Goal: Complete application form: Complete application form

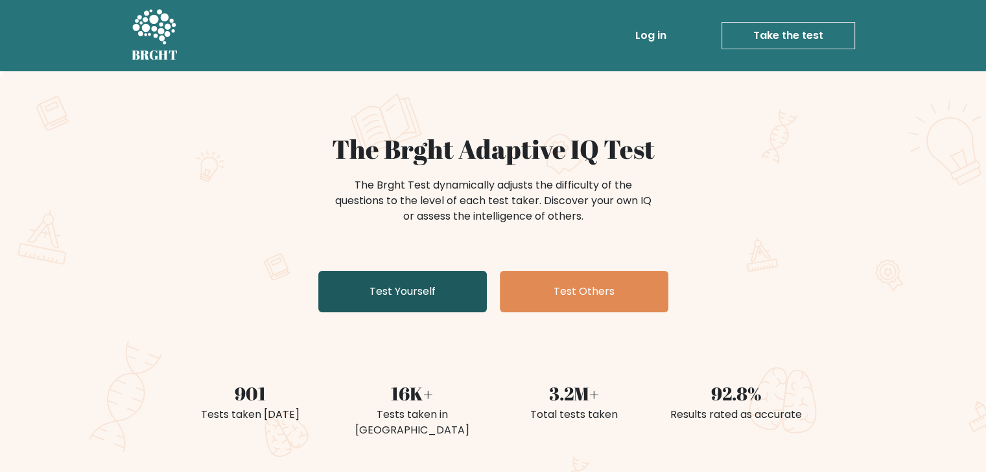
click at [382, 301] on link "Test Yourself" at bounding box center [402, 291] width 168 height 41
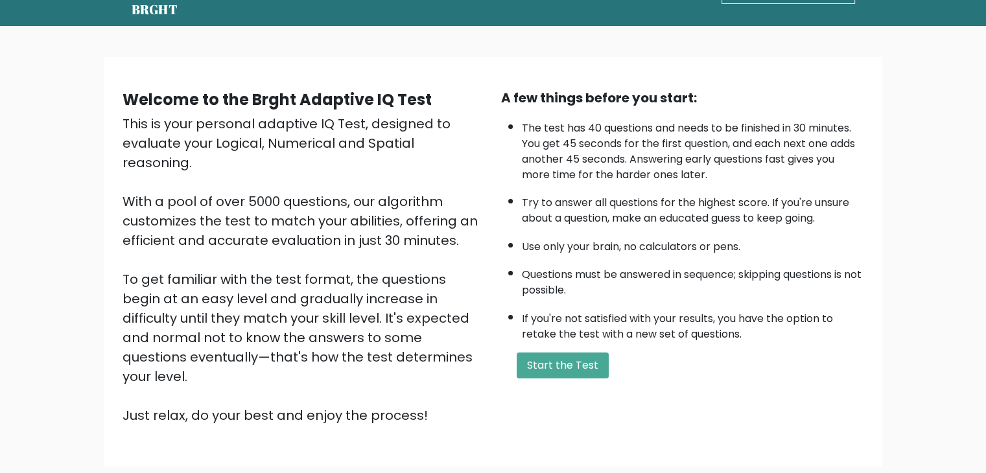
scroll to position [121, 0]
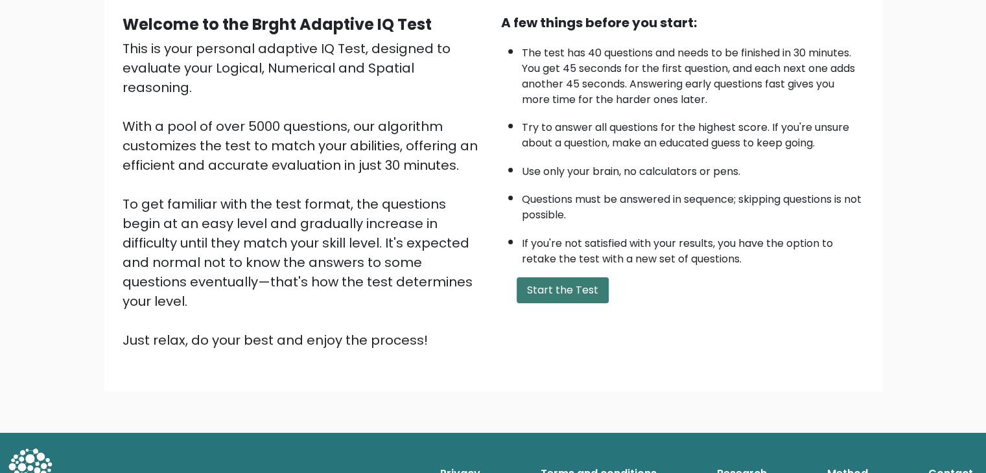
click at [577, 290] on button "Start the Test" at bounding box center [562, 290] width 92 height 26
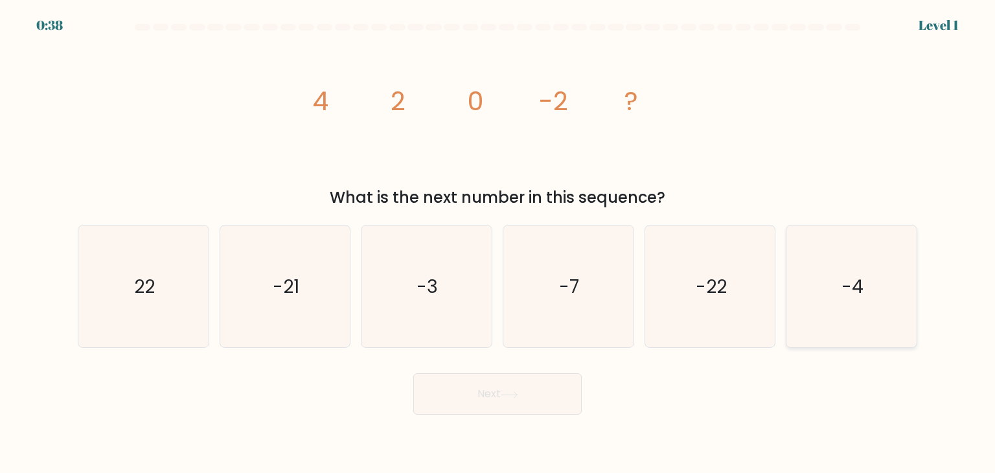
click at [878, 303] on icon "-4" at bounding box center [852, 286] width 122 height 122
click at [498, 243] on input "f. -4" at bounding box center [498, 240] width 1 height 6
radio input "true"
click at [490, 391] on button "Next" at bounding box center [497, 393] width 168 height 41
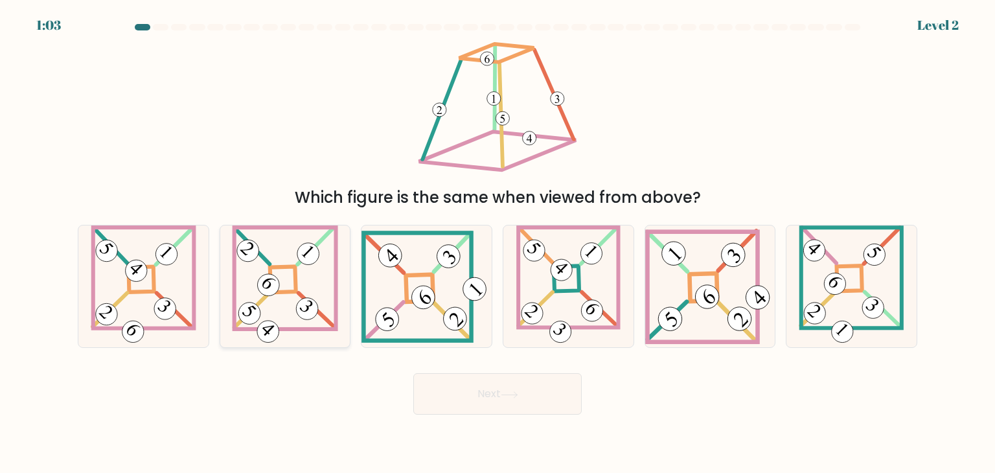
click at [301, 283] on icon at bounding box center [285, 286] width 106 height 122
click at [498, 243] on input "b." at bounding box center [498, 240] width 1 height 6
radio input "true"
click at [516, 406] on button "Next" at bounding box center [497, 393] width 168 height 41
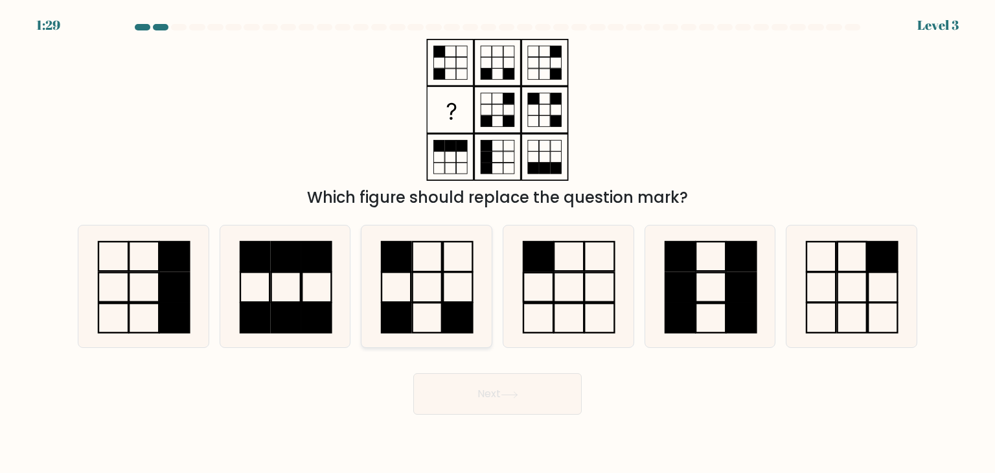
click at [441, 270] on icon at bounding box center [426, 286] width 122 height 122
click at [498, 243] on input "c." at bounding box center [498, 240] width 1 height 6
radio input "true"
click at [446, 395] on button "Next" at bounding box center [497, 393] width 168 height 41
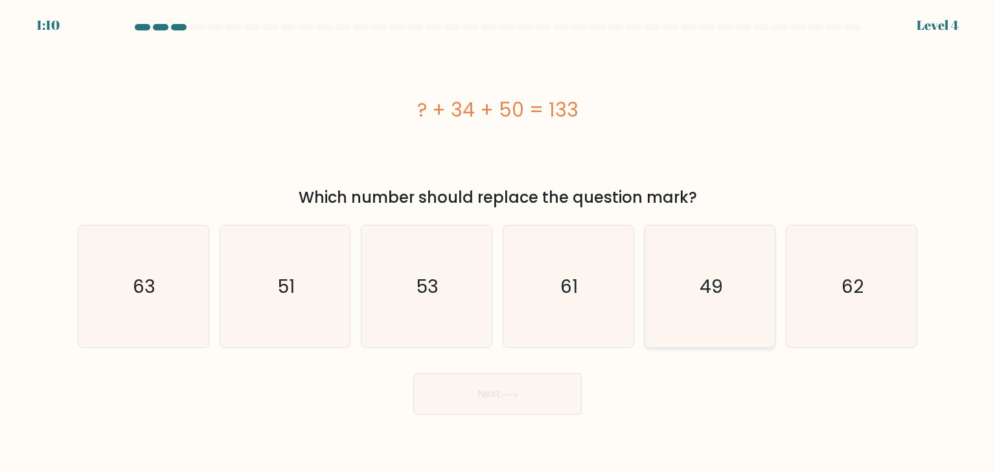
click at [756, 275] on icon "49" at bounding box center [710, 286] width 122 height 122
click at [498, 243] on input "e. 49" at bounding box center [498, 240] width 1 height 6
radio input "true"
click at [529, 382] on button "Next" at bounding box center [497, 393] width 168 height 41
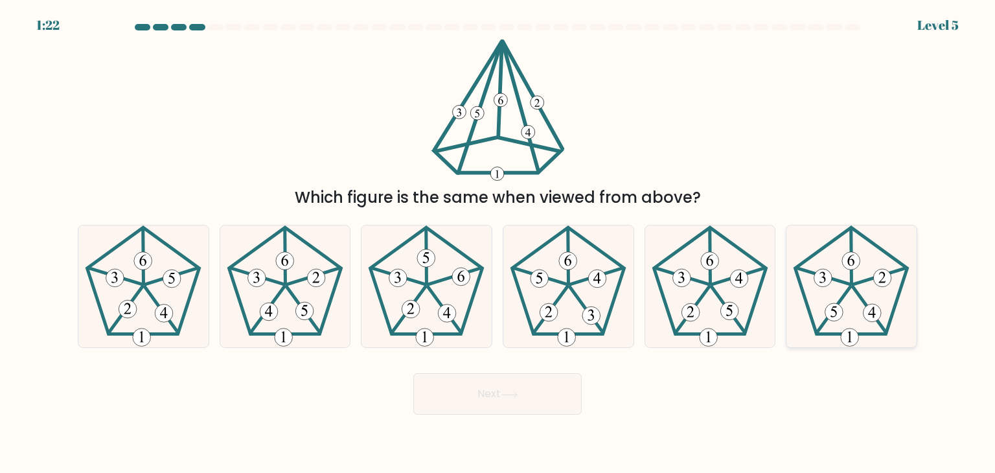
click at [827, 309] on 516 at bounding box center [835, 312] width 18 height 18
click at [498, 243] on input "f." at bounding box center [498, 240] width 1 height 6
radio input "true"
click at [485, 408] on button "Next" at bounding box center [497, 393] width 168 height 41
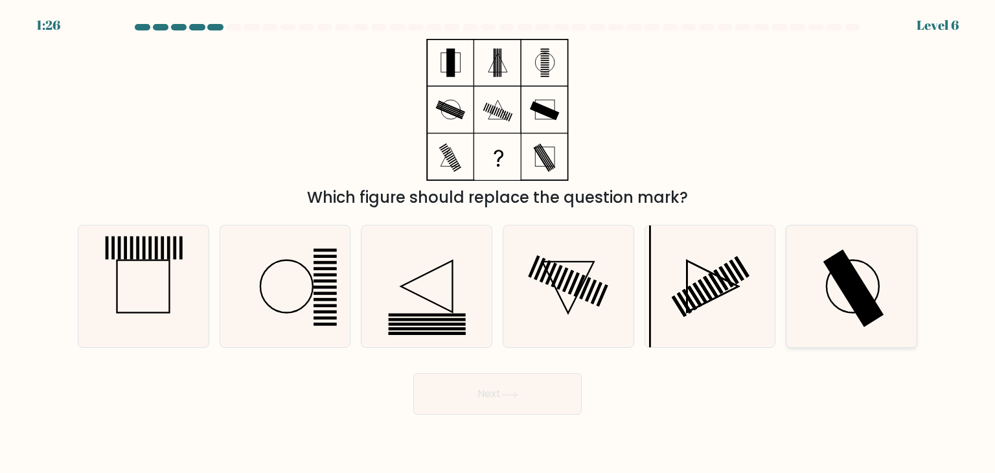
click at [811, 311] on icon at bounding box center [852, 286] width 122 height 122
click at [498, 243] on input "f." at bounding box center [498, 240] width 1 height 6
radio input "true"
click at [505, 413] on button "Next" at bounding box center [497, 393] width 168 height 41
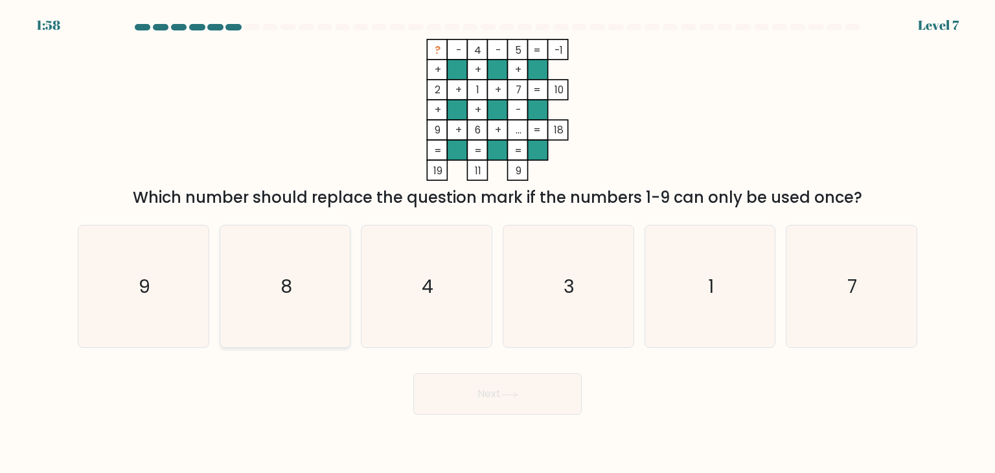
click at [292, 273] on icon "8" at bounding box center [285, 286] width 122 height 122
click at [498, 243] on input "b. 8" at bounding box center [498, 240] width 1 height 6
radio input "true"
click at [561, 393] on button "Next" at bounding box center [497, 393] width 168 height 41
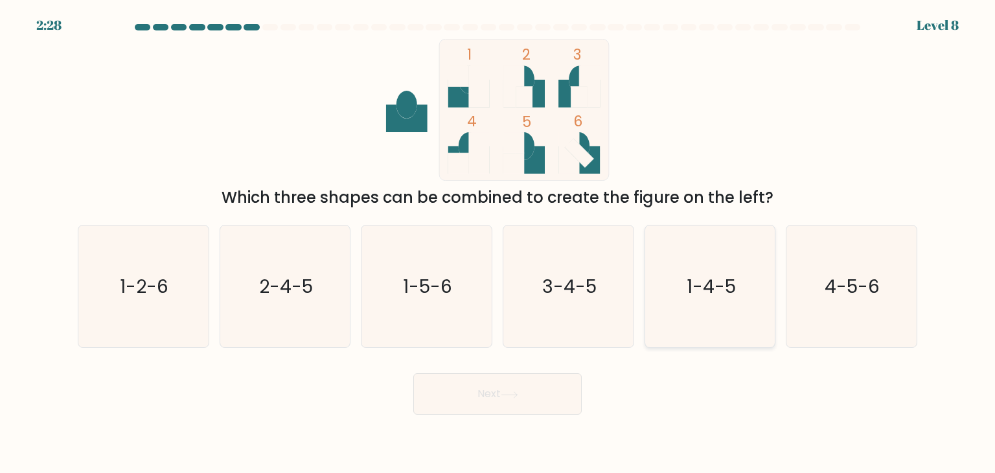
click at [711, 288] on text "1-4-5" at bounding box center [711, 286] width 49 height 26
click at [498, 243] on input "e. 1-4-5" at bounding box center [498, 240] width 1 height 6
radio input "true"
click at [544, 391] on button "Next" at bounding box center [497, 393] width 168 height 41
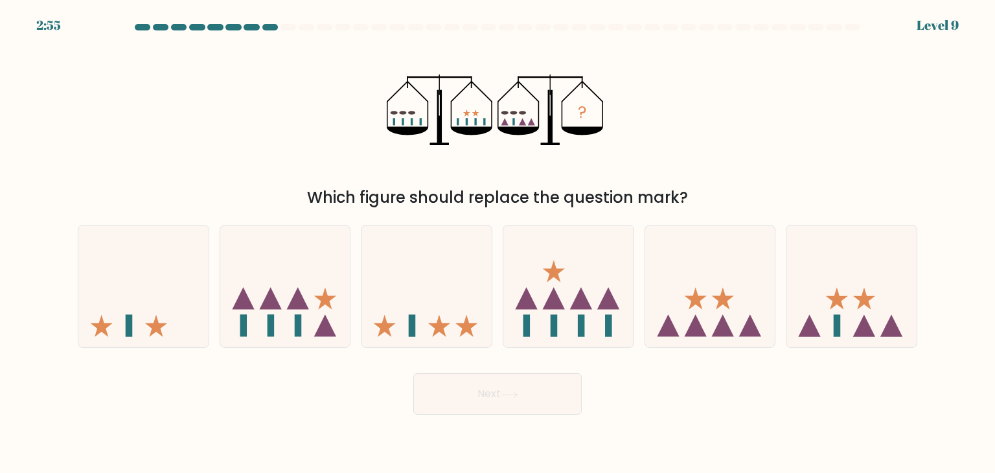
drag, startPoint x: 833, startPoint y: 310, endPoint x: 643, endPoint y: 392, distance: 207.5
click at [826, 313] on icon at bounding box center [852, 287] width 130 height 108
click at [498, 243] on input "f." at bounding box center [498, 240] width 1 height 6
radio input "true"
click at [498, 402] on button "Next" at bounding box center [497, 393] width 168 height 41
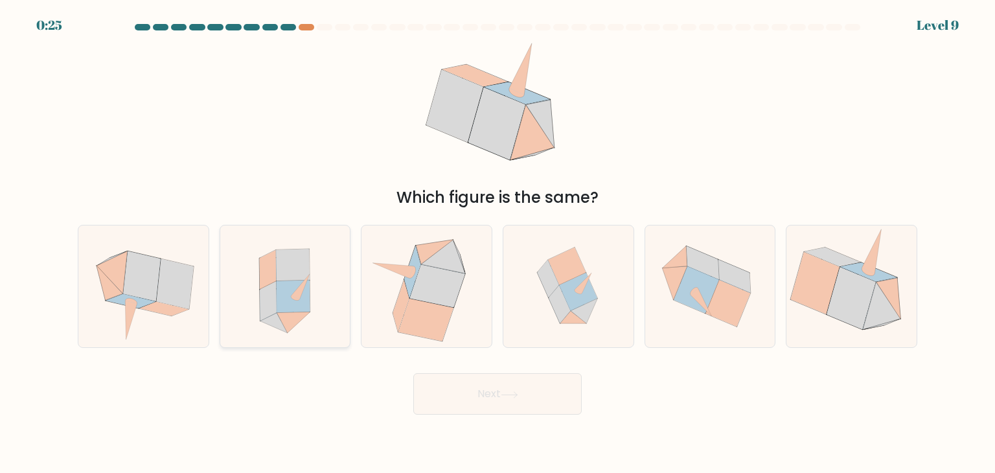
click at [285, 297] on icon at bounding box center [294, 297] width 34 height 32
click at [498, 243] on input "b." at bounding box center [498, 240] width 1 height 6
radio input "true"
click at [474, 393] on button "Next" at bounding box center [497, 393] width 168 height 41
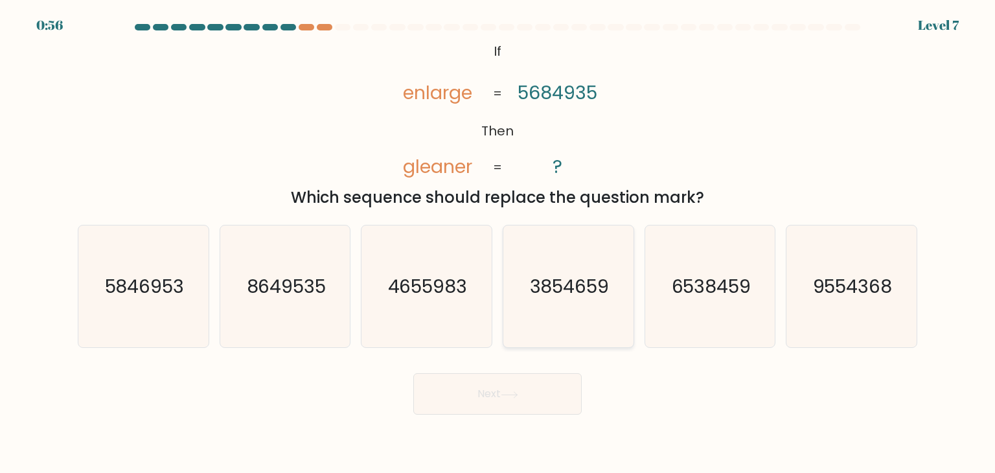
drag, startPoint x: 588, startPoint y: 274, endPoint x: 575, endPoint y: 294, distance: 23.0
click at [587, 275] on text "3854659" at bounding box center [570, 286] width 80 height 26
click at [498, 243] on input "d. 3854659" at bounding box center [498, 240] width 1 height 6
radio input "true"
click at [546, 389] on button "Next" at bounding box center [497, 393] width 168 height 41
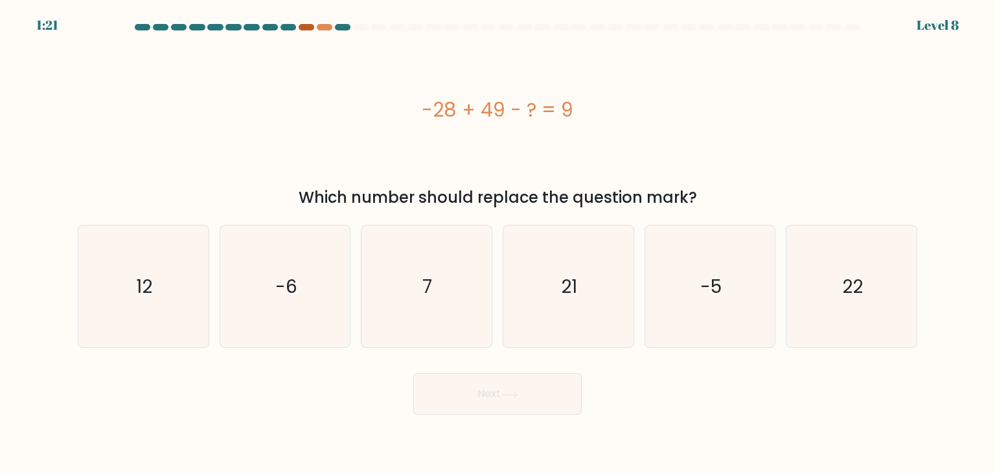
click at [306, 25] on div at bounding box center [307, 27] width 16 height 6
click at [321, 25] on div at bounding box center [325, 27] width 16 height 6
click at [198, 270] on icon "12" at bounding box center [143, 286] width 122 height 122
click at [498, 243] on input "a. 12" at bounding box center [498, 240] width 1 height 6
radio input "true"
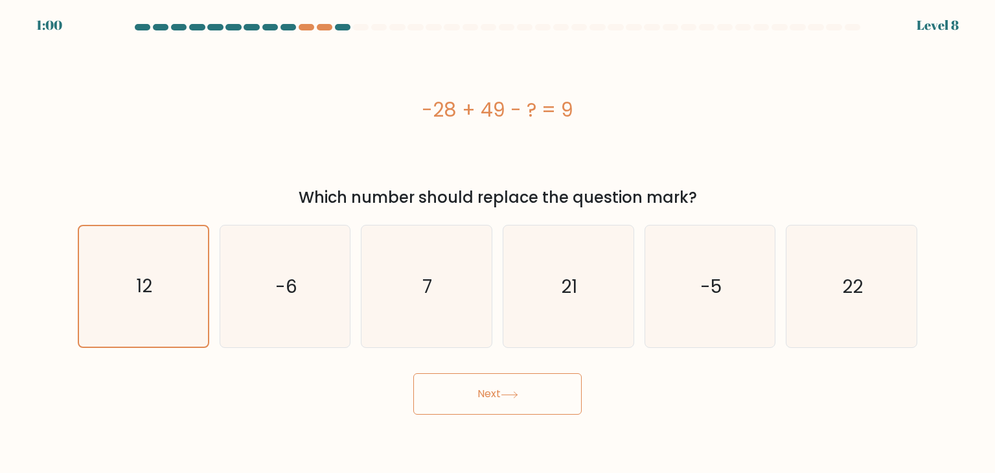
click at [472, 399] on button "Next" at bounding box center [497, 393] width 168 height 41
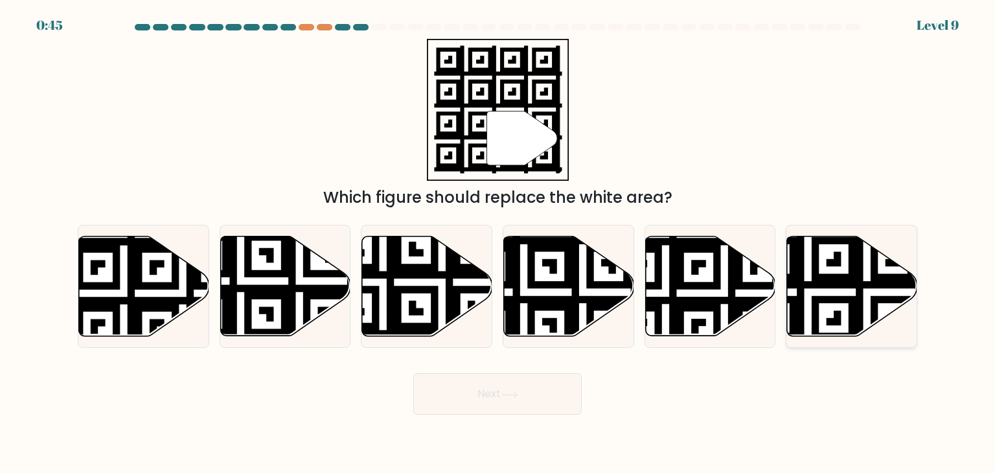
click at [811, 289] on icon at bounding box center [852, 287] width 130 height 100
click at [498, 243] on input "f." at bounding box center [498, 240] width 1 height 6
radio input "true"
click at [476, 389] on button "Next" at bounding box center [497, 393] width 168 height 41
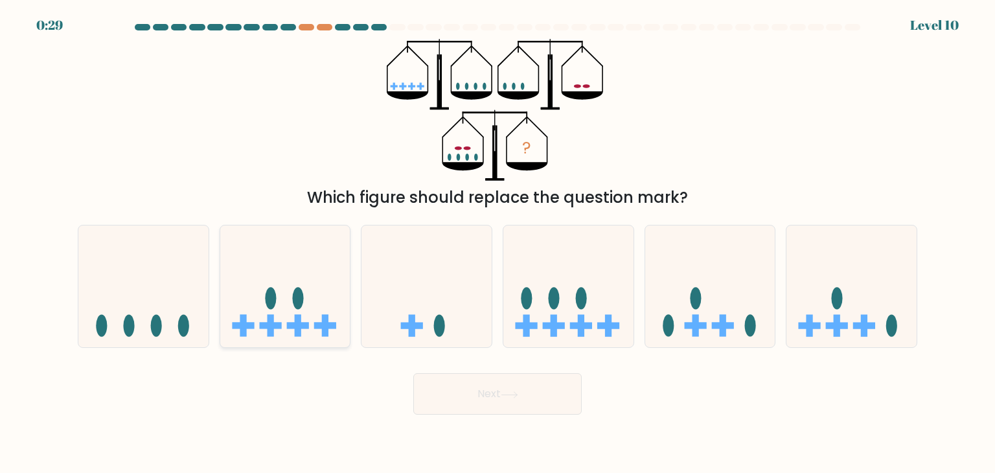
click at [323, 298] on icon at bounding box center [285, 287] width 130 height 108
click at [498, 243] on input "b." at bounding box center [498, 240] width 1 height 6
radio input "true"
click at [462, 382] on button "Next" at bounding box center [497, 393] width 168 height 41
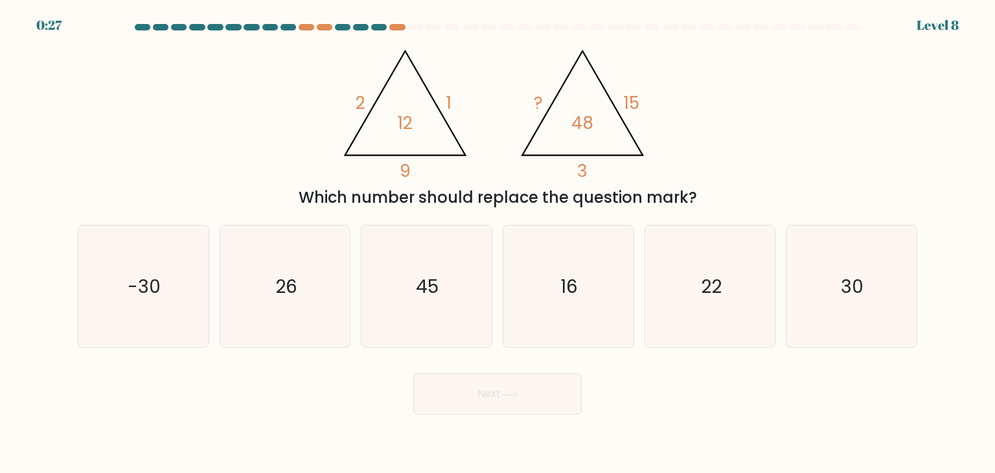
drag, startPoint x: 882, startPoint y: 271, endPoint x: 664, endPoint y: 361, distance: 236.2
click at [877, 273] on icon "30" at bounding box center [852, 286] width 122 height 122
click at [498, 243] on input "f. 30" at bounding box center [498, 240] width 1 height 6
radio input "true"
click at [470, 392] on button "Next" at bounding box center [497, 393] width 168 height 41
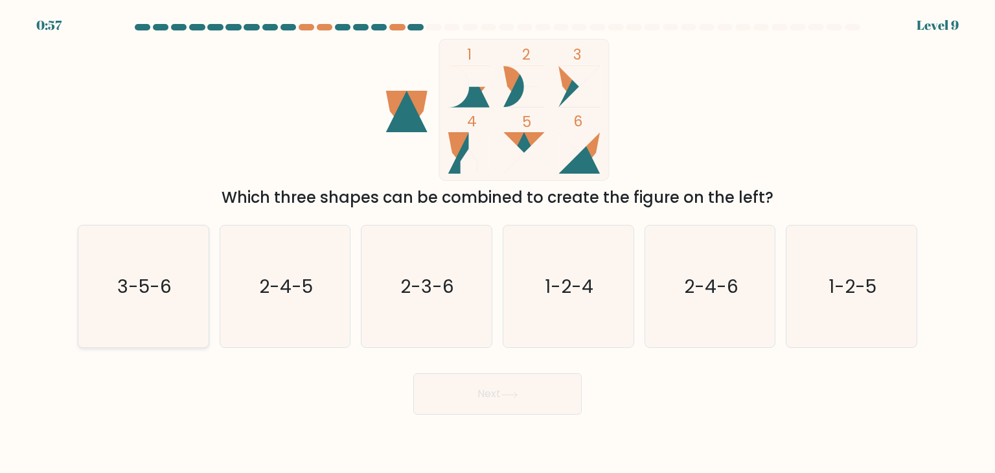
click at [168, 273] on icon "3-5-6" at bounding box center [143, 286] width 122 height 122
click at [498, 243] on input "a. 3-5-6" at bounding box center [498, 240] width 1 height 6
radio input "true"
click at [487, 382] on button "Next" at bounding box center [497, 393] width 168 height 41
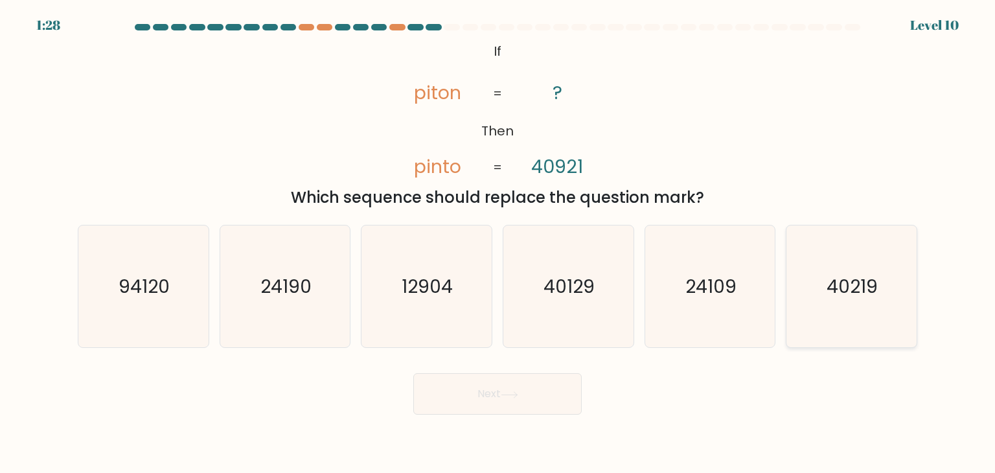
click at [826, 276] on icon "40219" at bounding box center [852, 286] width 122 height 122
click at [498, 243] on input "f. 40219" at bounding box center [498, 240] width 1 height 6
radio input "true"
click at [492, 413] on button "Next" at bounding box center [497, 393] width 168 height 41
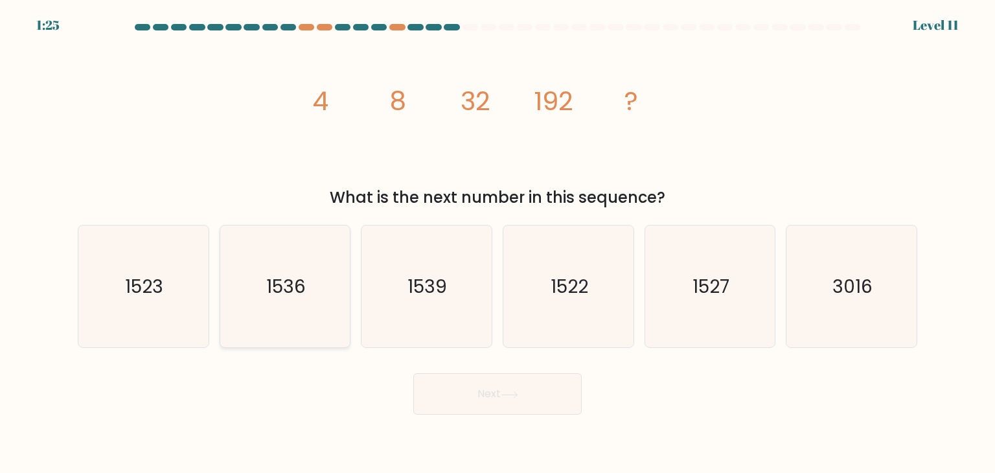
click at [251, 296] on icon "1536" at bounding box center [285, 286] width 122 height 122
click at [498, 243] on input "b. 1536" at bounding box center [498, 240] width 1 height 6
radio input "true"
click at [485, 397] on button "Next" at bounding box center [497, 393] width 168 height 41
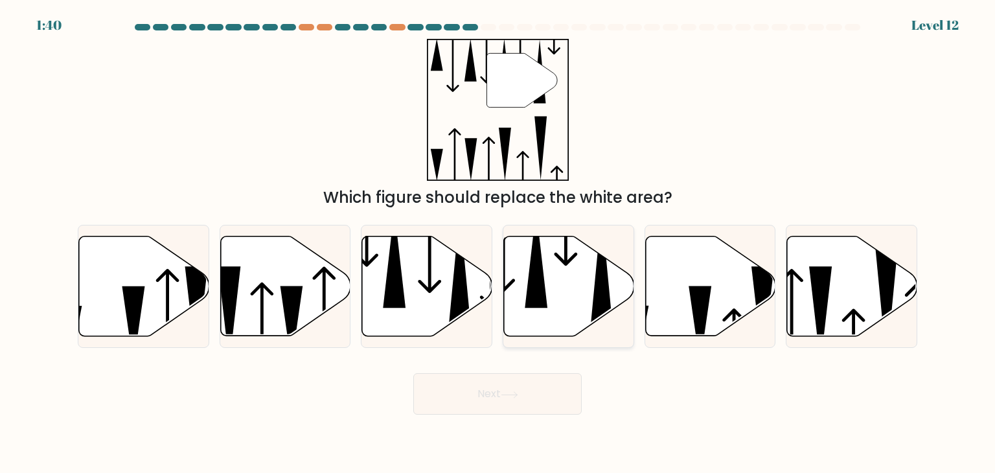
click at [534, 270] on icon at bounding box center [536, 258] width 23 height 98
click at [498, 243] on input "d." at bounding box center [498, 240] width 1 height 6
radio input "true"
click at [530, 384] on button "Next" at bounding box center [497, 393] width 168 height 41
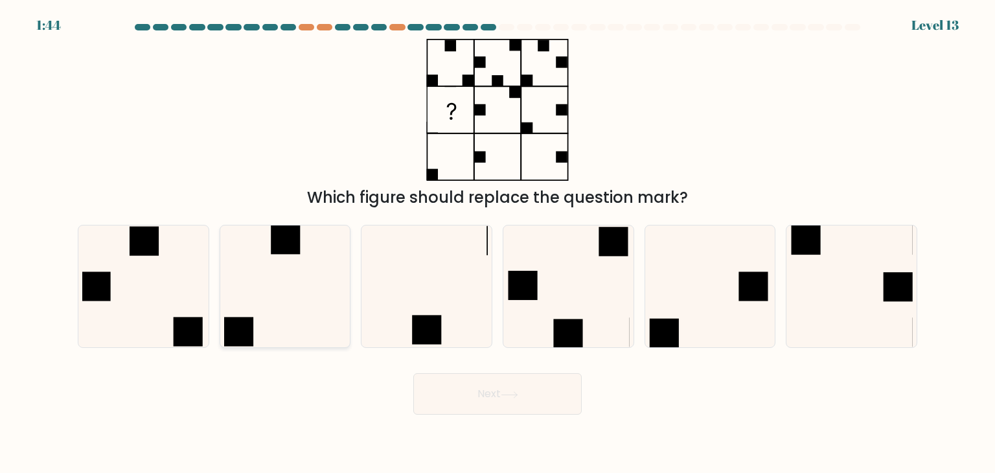
click at [281, 286] on icon at bounding box center [285, 286] width 122 height 122
click at [498, 243] on input "b." at bounding box center [498, 240] width 1 height 6
radio input "true"
click at [495, 408] on button "Next" at bounding box center [497, 393] width 168 height 41
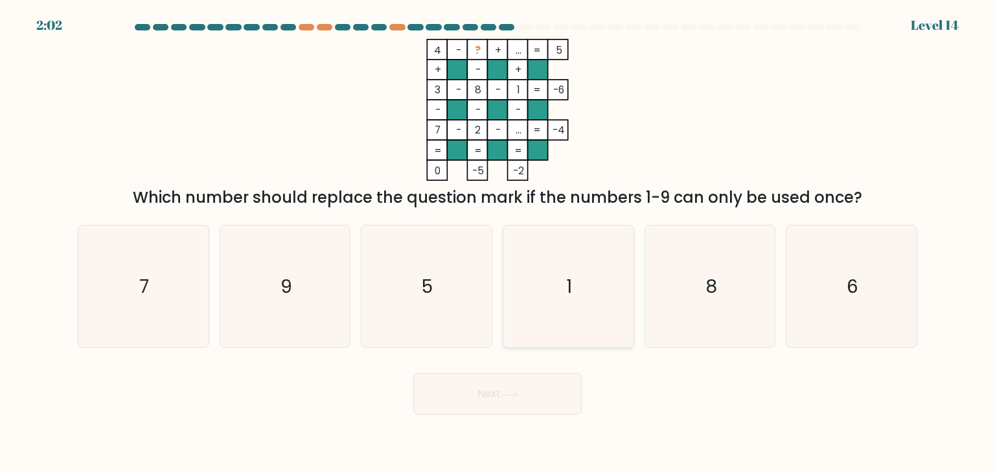
click at [568, 310] on icon "1" at bounding box center [568, 286] width 122 height 122
click at [498, 243] on input "d. 1" at bounding box center [498, 240] width 1 height 6
radio input "true"
click at [319, 288] on icon "9" at bounding box center [285, 286] width 122 height 122
click at [498, 243] on input "b. 9" at bounding box center [498, 240] width 1 height 6
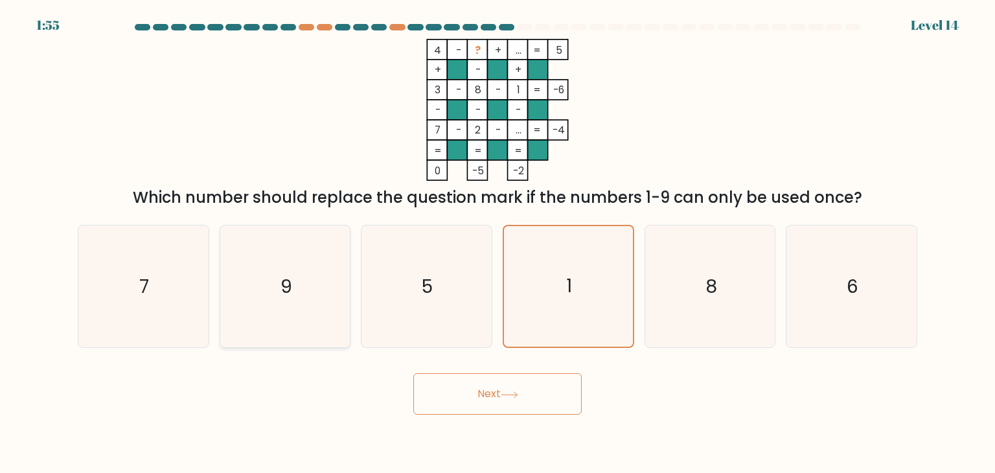
radio input "true"
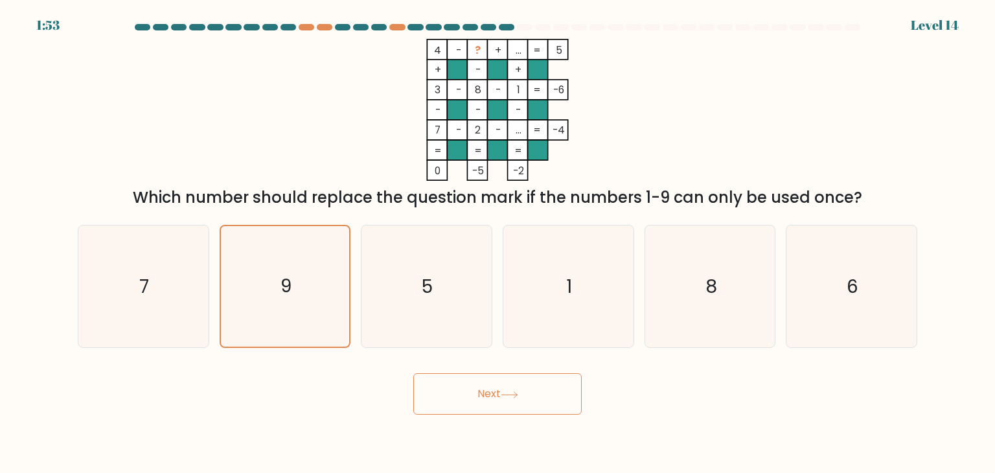
click at [524, 382] on button "Next" at bounding box center [497, 393] width 168 height 41
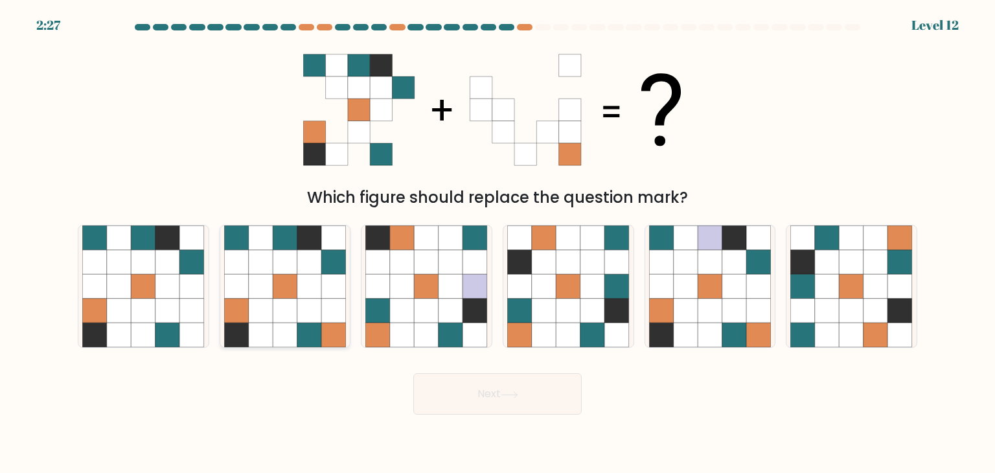
click at [330, 323] on icon at bounding box center [333, 335] width 25 height 25
click at [498, 243] on input "b." at bounding box center [498, 240] width 1 height 6
radio input "true"
click at [514, 395] on icon at bounding box center [509, 394] width 17 height 7
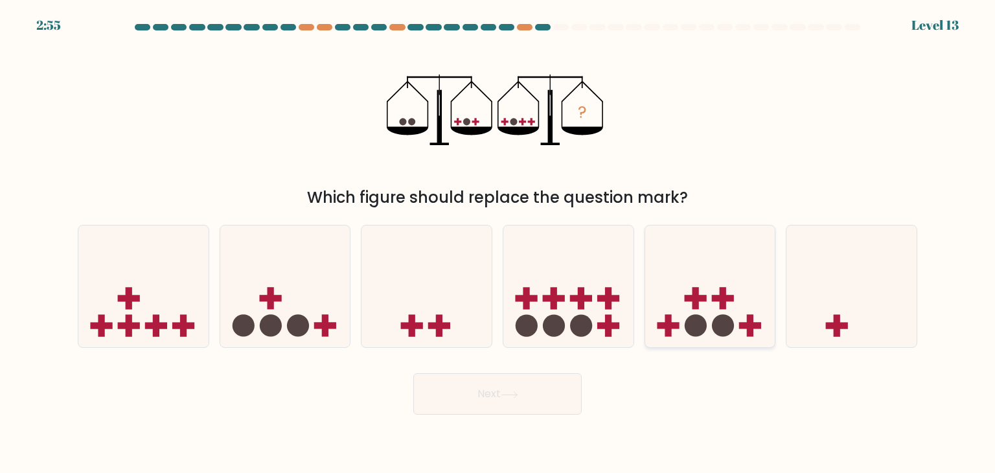
click at [728, 304] on icon at bounding box center [710, 287] width 130 height 108
click at [498, 243] on input "e." at bounding box center [498, 240] width 1 height 6
radio input "true"
click at [526, 400] on button "Next" at bounding box center [497, 393] width 168 height 41
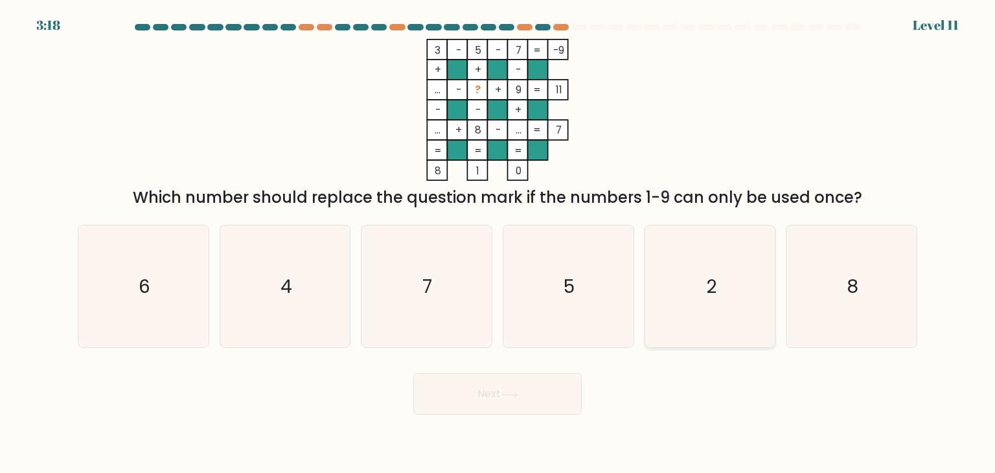
click at [728, 306] on icon "2" at bounding box center [710, 286] width 122 height 122
click at [498, 243] on input "e. 2" at bounding box center [498, 240] width 1 height 6
radio input "true"
click at [480, 384] on button "Next" at bounding box center [497, 393] width 168 height 41
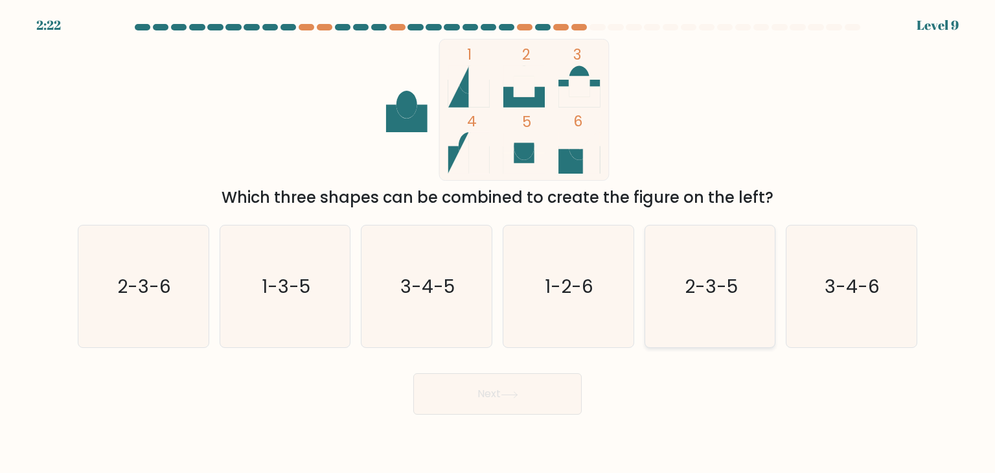
drag, startPoint x: 668, startPoint y: 270, endPoint x: 605, endPoint y: 354, distance: 105.5
click at [664, 274] on icon "2-3-5" at bounding box center [710, 286] width 122 height 122
click at [498, 243] on input "e. 2-3-5" at bounding box center [498, 240] width 1 height 6
radio input "true"
click at [546, 386] on button "Next" at bounding box center [497, 393] width 168 height 41
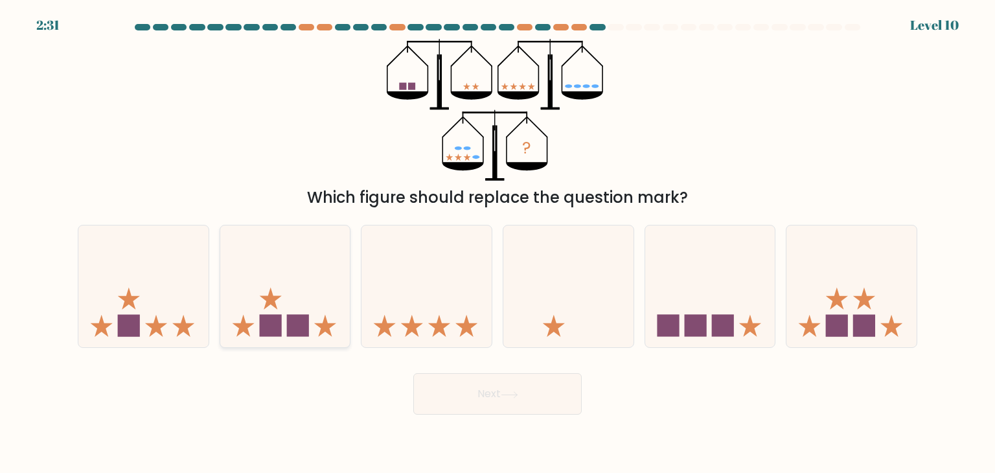
click at [304, 301] on icon at bounding box center [285, 287] width 130 height 108
click at [498, 243] on input "b." at bounding box center [498, 240] width 1 height 6
radio input "true"
click at [487, 395] on button "Next" at bounding box center [497, 393] width 168 height 41
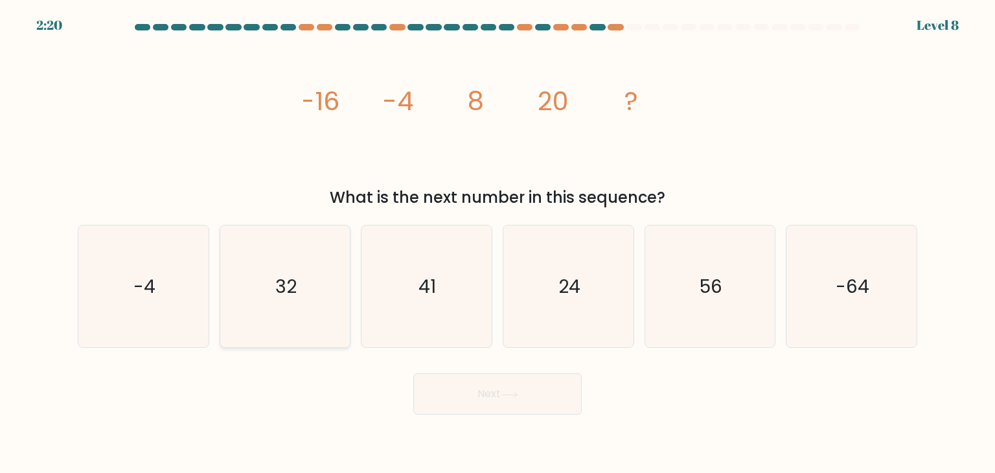
click at [264, 319] on icon "32" at bounding box center [285, 286] width 122 height 122
click at [498, 243] on input "b. 32" at bounding box center [498, 240] width 1 height 6
radio input "true"
click at [485, 405] on button "Next" at bounding box center [497, 393] width 168 height 41
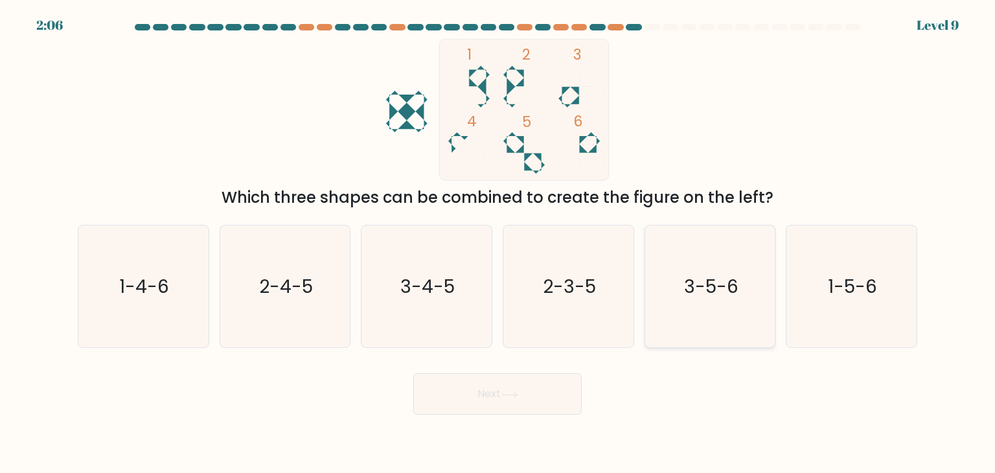
click at [692, 274] on text "3-5-6" at bounding box center [711, 286] width 54 height 26
click at [498, 243] on input "e. 3-5-6" at bounding box center [498, 240] width 1 height 6
radio input "true"
click at [498, 396] on button "Next" at bounding box center [497, 393] width 168 height 41
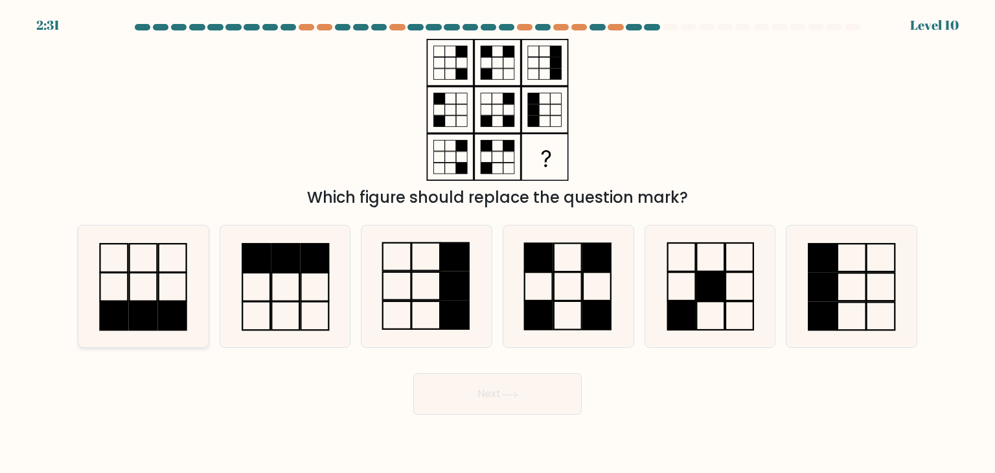
click at [137, 286] on icon at bounding box center [143, 286] width 122 height 122
click at [498, 243] on input "a." at bounding box center [498, 240] width 1 height 6
radio input "true"
click at [480, 391] on button "Next" at bounding box center [497, 393] width 168 height 41
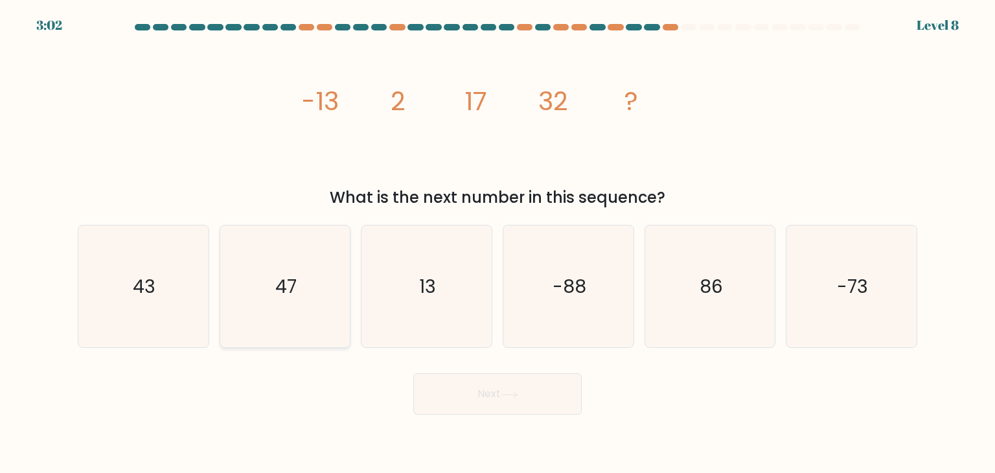
drag, startPoint x: 284, startPoint y: 286, endPoint x: 368, endPoint y: 311, distance: 87.3
click at [287, 288] on text "47" at bounding box center [285, 286] width 21 height 26
click at [498, 243] on input "b. 47" at bounding box center [498, 240] width 1 height 6
radio input "true"
click at [490, 377] on button "Next" at bounding box center [497, 393] width 168 height 41
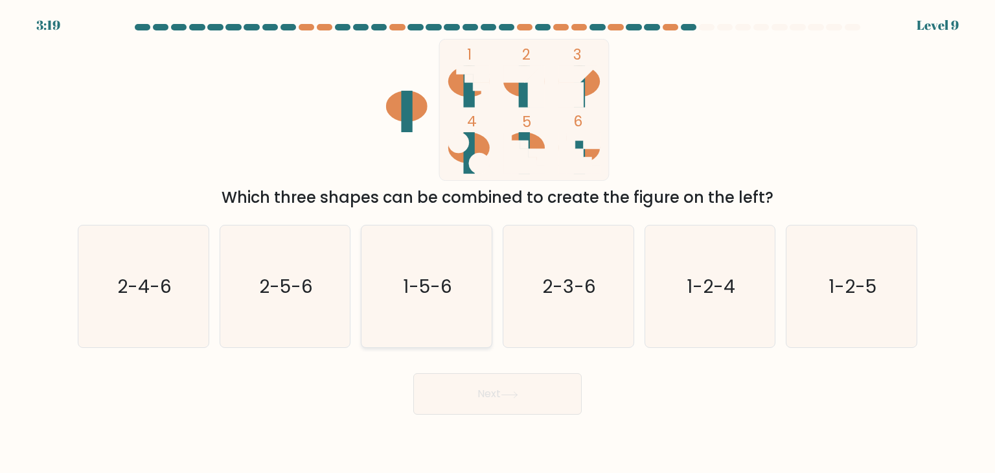
click at [460, 312] on icon "1-5-6" at bounding box center [426, 286] width 122 height 122
click at [498, 243] on input "c. 1-5-6" at bounding box center [498, 240] width 1 height 6
radio input "true"
click at [491, 387] on button "Next" at bounding box center [497, 393] width 168 height 41
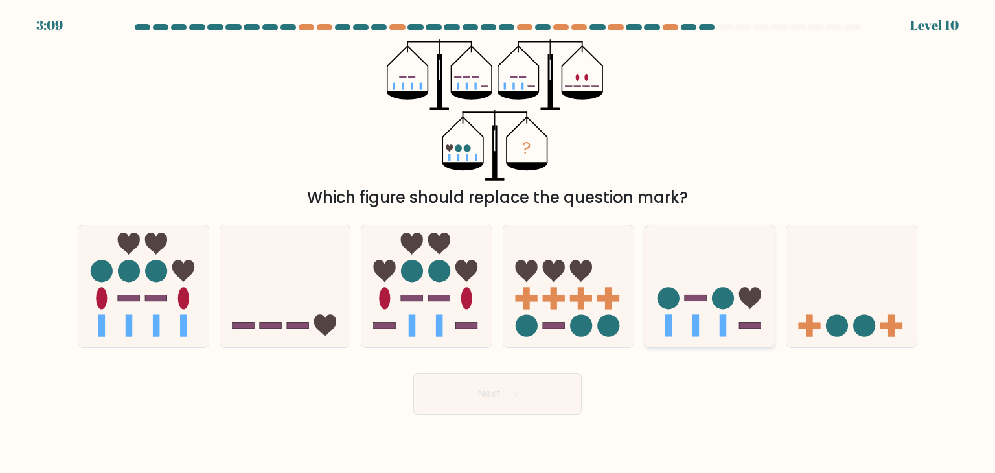
click at [702, 249] on icon at bounding box center [710, 287] width 130 height 108
click at [498, 243] on input "e." at bounding box center [498, 240] width 1 height 6
radio input "true"
click at [513, 404] on button "Next" at bounding box center [497, 393] width 168 height 41
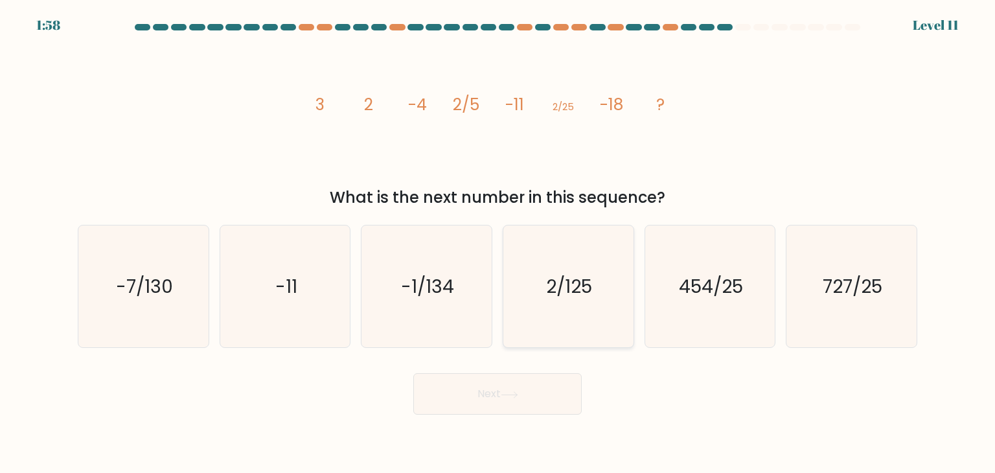
click at [575, 297] on text "2/125" at bounding box center [570, 286] width 46 height 26
click at [498, 243] on input "d. 2/125" at bounding box center [498, 240] width 1 height 6
radio input "true"
click at [526, 400] on button "Next" at bounding box center [497, 393] width 168 height 41
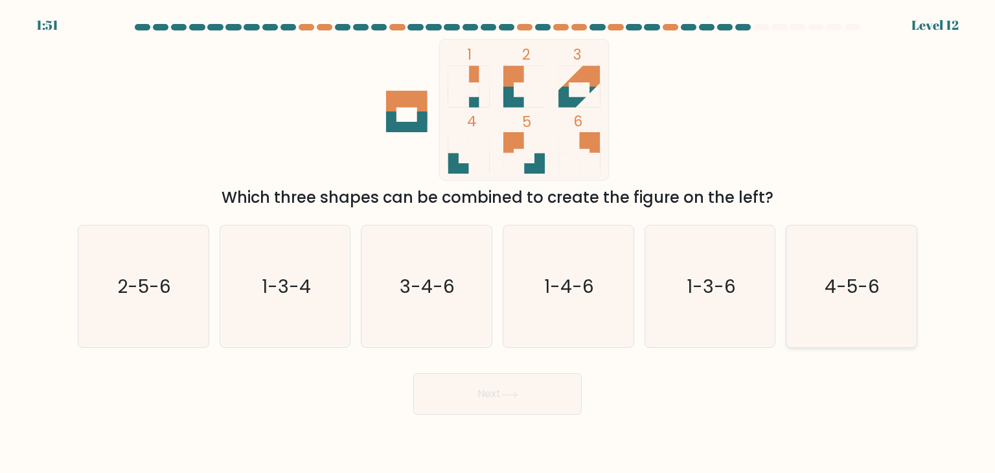
click at [816, 257] on icon "4-5-6" at bounding box center [852, 286] width 122 height 122
click at [498, 243] on input "f. 4-5-6" at bounding box center [498, 240] width 1 height 6
radio input "true"
click at [546, 408] on button "Next" at bounding box center [497, 393] width 168 height 41
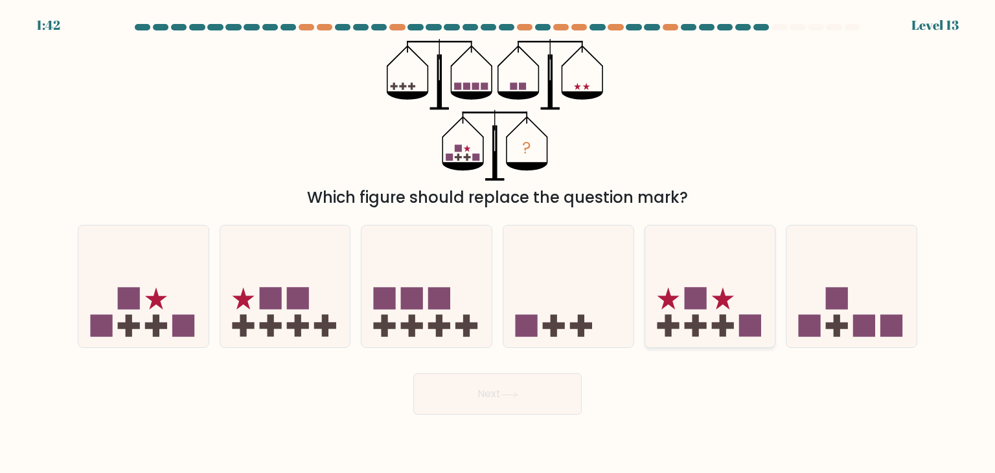
click at [695, 294] on rect at bounding box center [695, 299] width 22 height 22
click at [498, 243] on input "e." at bounding box center [498, 240] width 1 height 6
radio input "true"
click at [518, 403] on button "Next" at bounding box center [497, 393] width 168 height 41
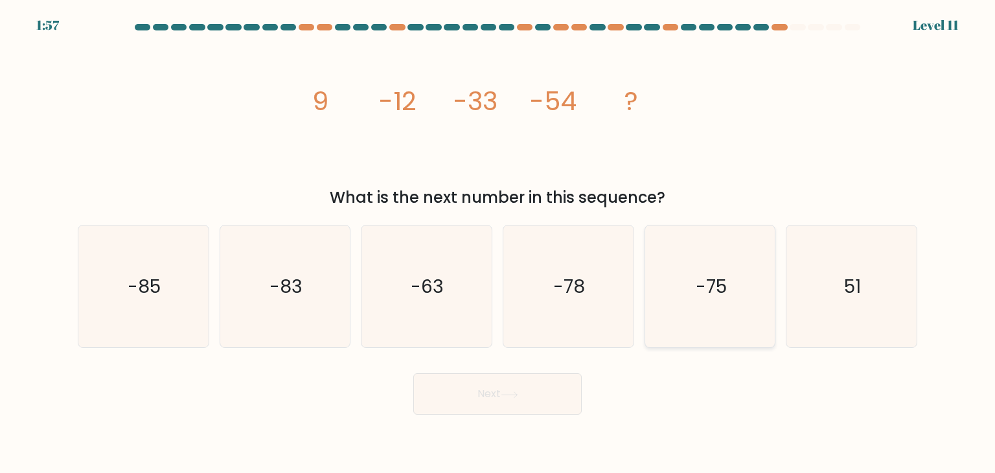
click at [688, 279] on icon "-75" at bounding box center [710, 286] width 122 height 122
click at [498, 243] on input "e. -75" at bounding box center [498, 240] width 1 height 6
radio input "true"
click at [521, 384] on button "Next" at bounding box center [497, 393] width 168 height 41
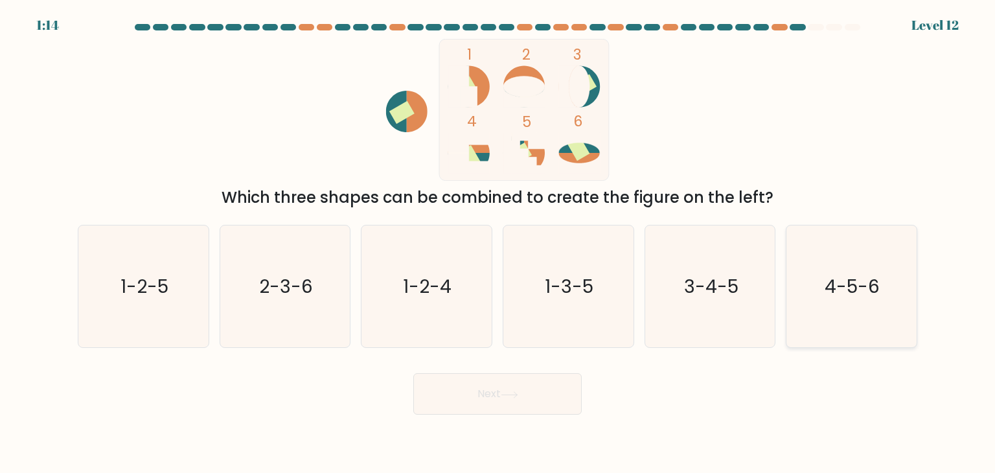
click at [832, 266] on icon "4-5-6" at bounding box center [852, 286] width 122 height 122
click at [498, 243] on input "f. 4-5-6" at bounding box center [498, 240] width 1 height 6
radio input "true"
click at [553, 402] on button "Next" at bounding box center [497, 393] width 168 height 41
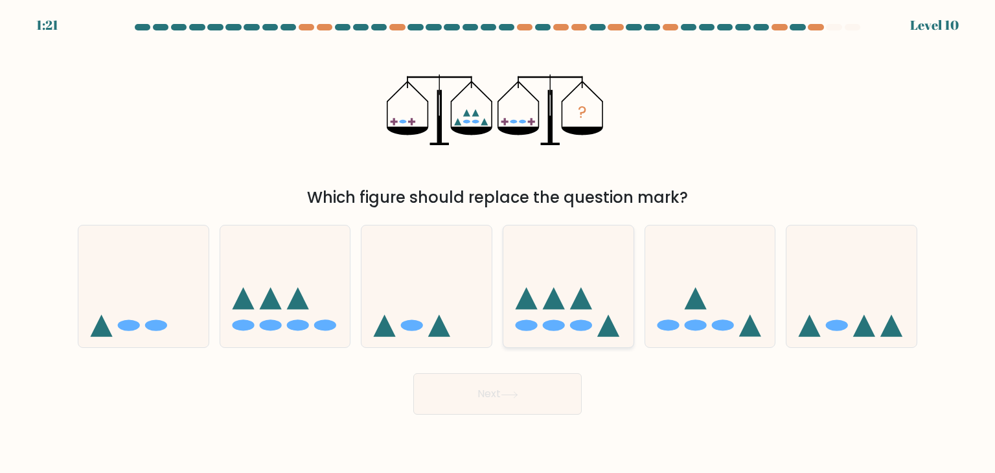
click at [563, 260] on icon at bounding box center [568, 287] width 130 height 108
click at [498, 243] on input "d." at bounding box center [498, 240] width 1 height 6
radio input "true"
click at [533, 396] on button "Next" at bounding box center [497, 393] width 168 height 41
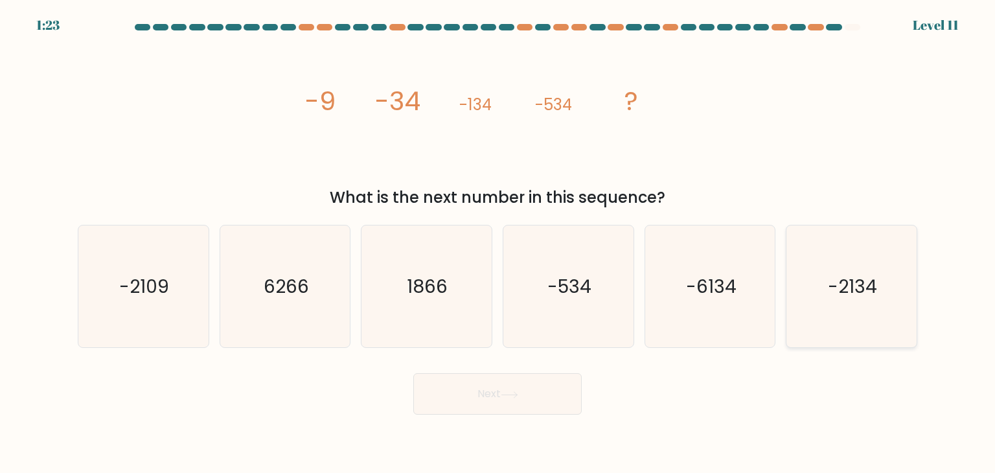
click at [844, 273] on icon "-2134" at bounding box center [852, 286] width 122 height 122
click at [498, 243] on input "f. -2134" at bounding box center [498, 240] width 1 height 6
radio input "true"
click at [533, 397] on button "Next" at bounding box center [497, 393] width 168 height 41
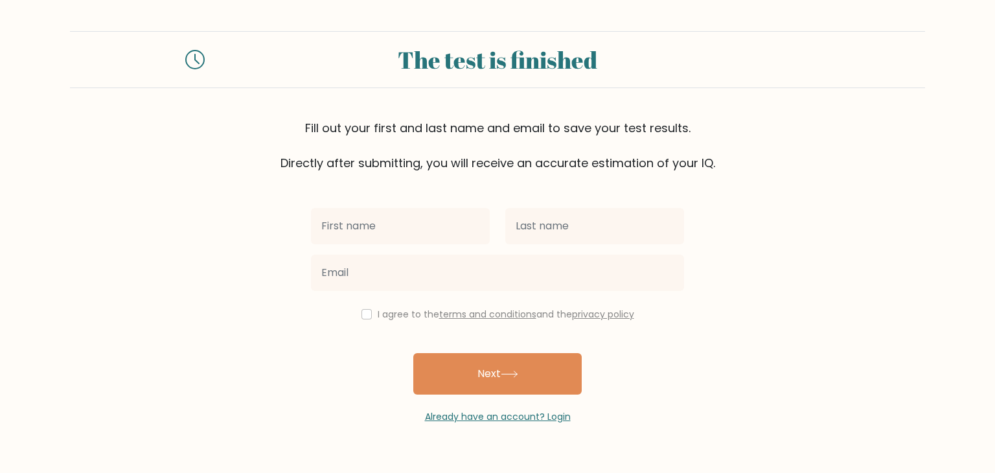
click at [351, 231] on input "text" at bounding box center [400, 226] width 179 height 36
type input "[PERSON_NAME]"
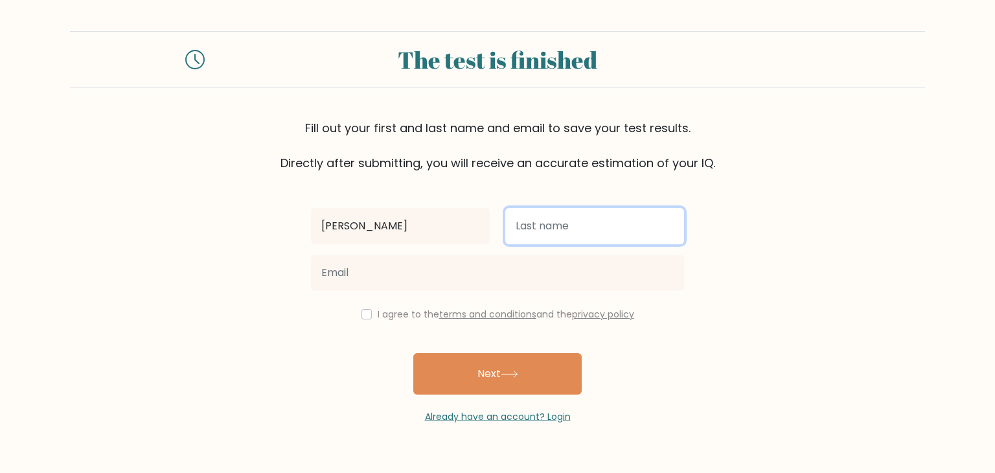
click at [582, 211] on input "text" at bounding box center [594, 226] width 179 height 36
type input "Wanjiku"
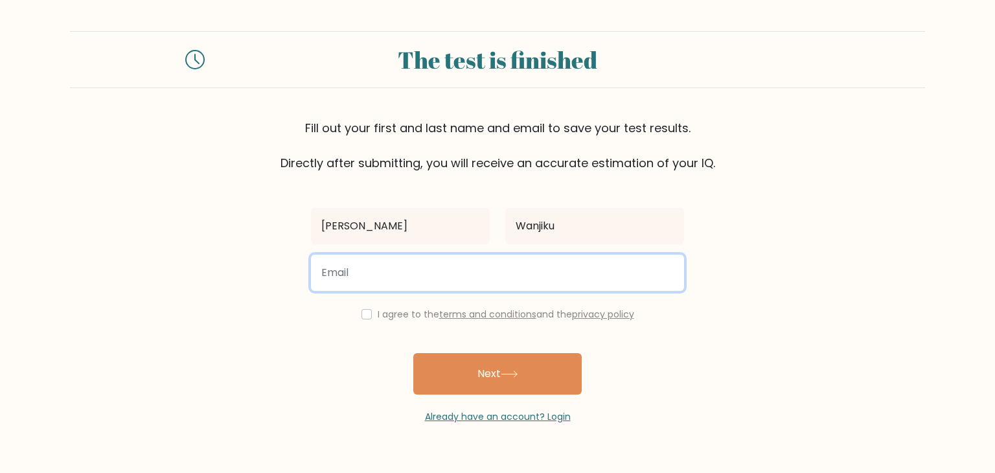
click at [545, 279] on input "email" at bounding box center [497, 273] width 373 height 36
type input "bettywanjiku833@gmail.com"
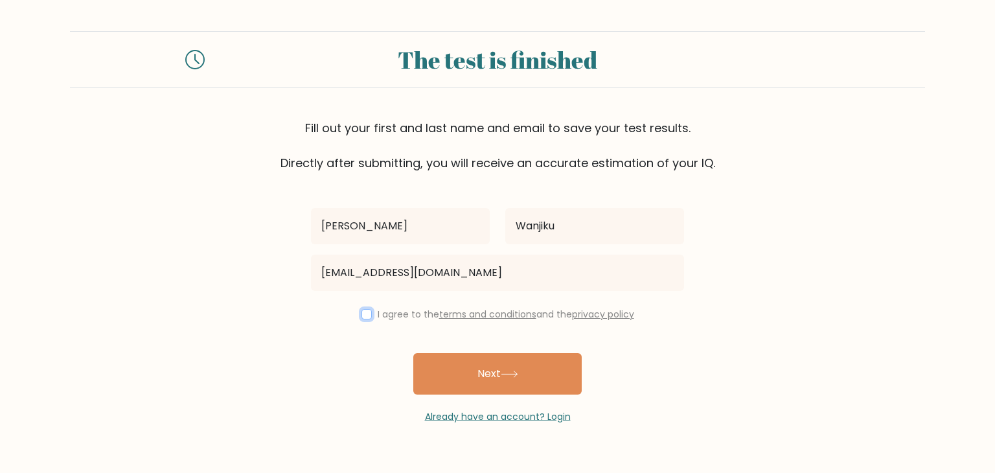
click at [365, 312] on input "checkbox" at bounding box center [367, 314] width 10 height 10
checkbox input "true"
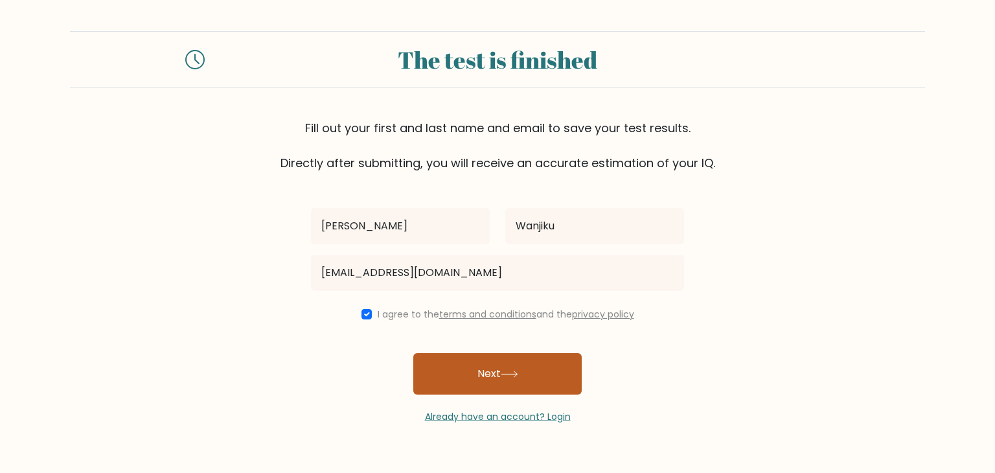
click at [564, 379] on button "Next" at bounding box center [497, 373] width 168 height 41
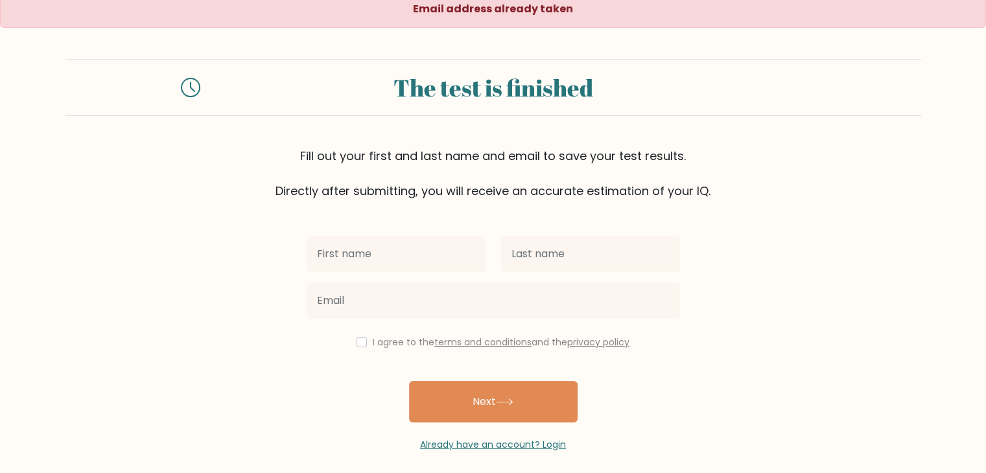
scroll to position [19, 0]
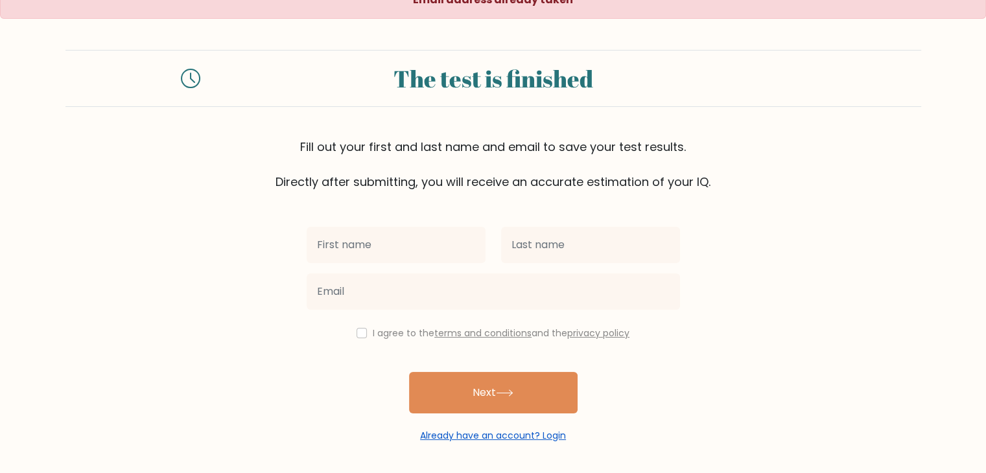
click at [554, 436] on link "Already have an account? Login" at bounding box center [493, 435] width 146 height 13
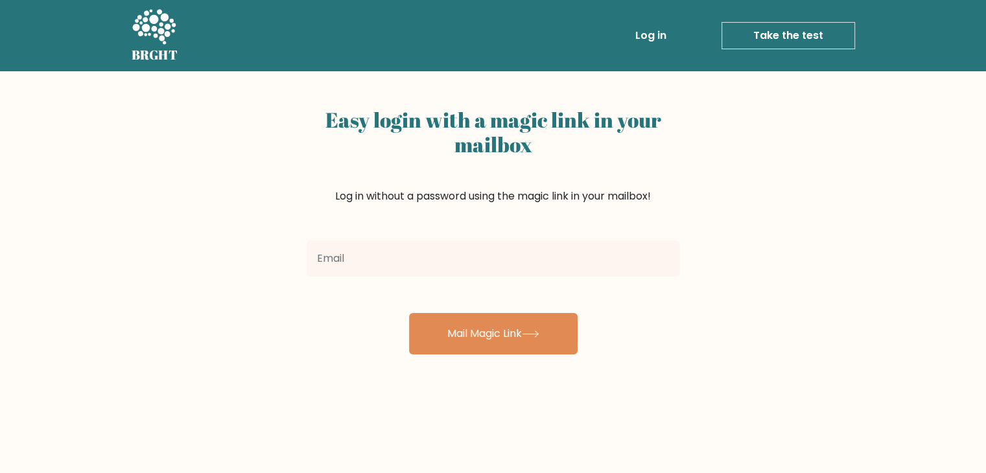
click at [330, 263] on input "email" at bounding box center [492, 258] width 373 height 36
type input "[EMAIL_ADDRESS][DOMAIN_NAME]"
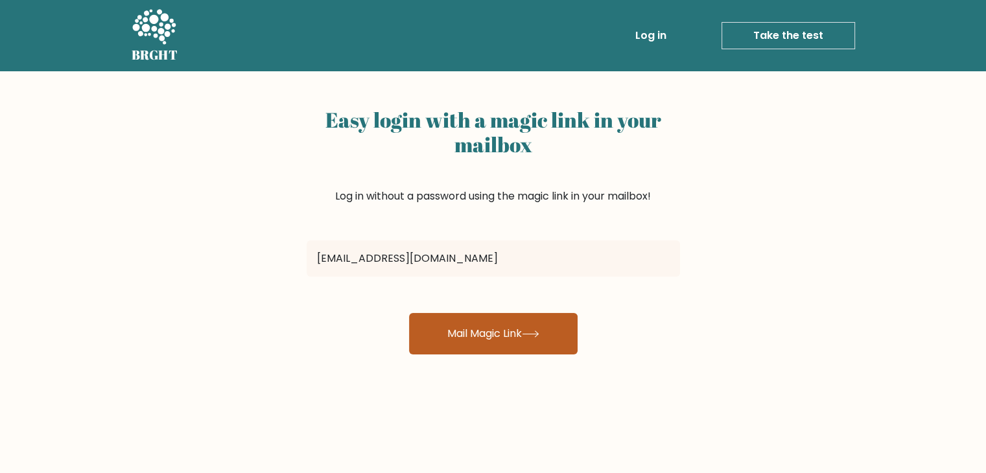
click at [490, 343] on button "Mail Magic Link" at bounding box center [493, 333] width 168 height 41
